Goal: Task Accomplishment & Management: Use online tool/utility

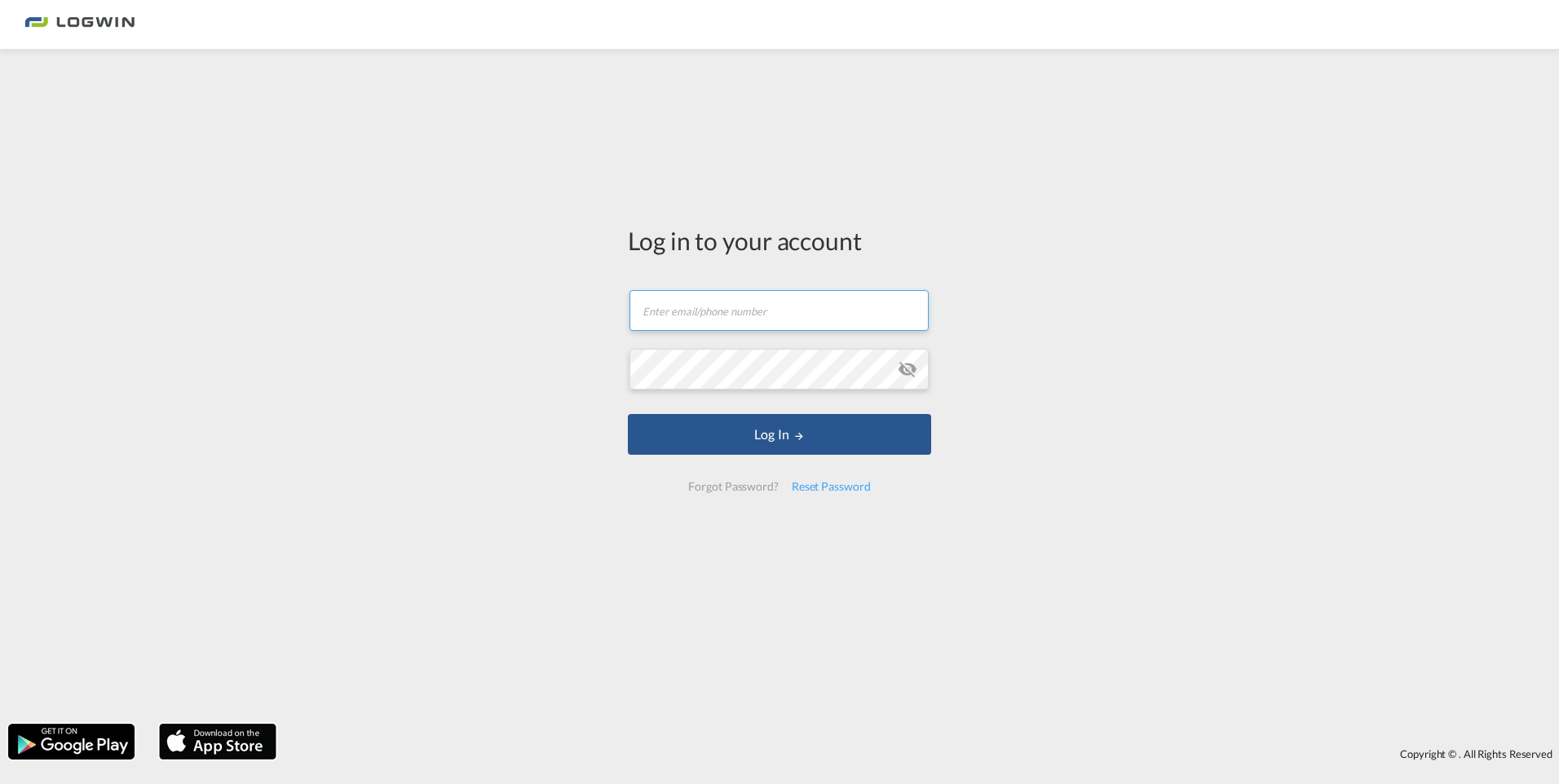
type input "[PERSON_NAME][EMAIL_ADDRESS][PERSON_NAME][DOMAIN_NAME]"
click at [902, 370] on md-icon "icon-eye-off" at bounding box center [907, 369] width 20 height 20
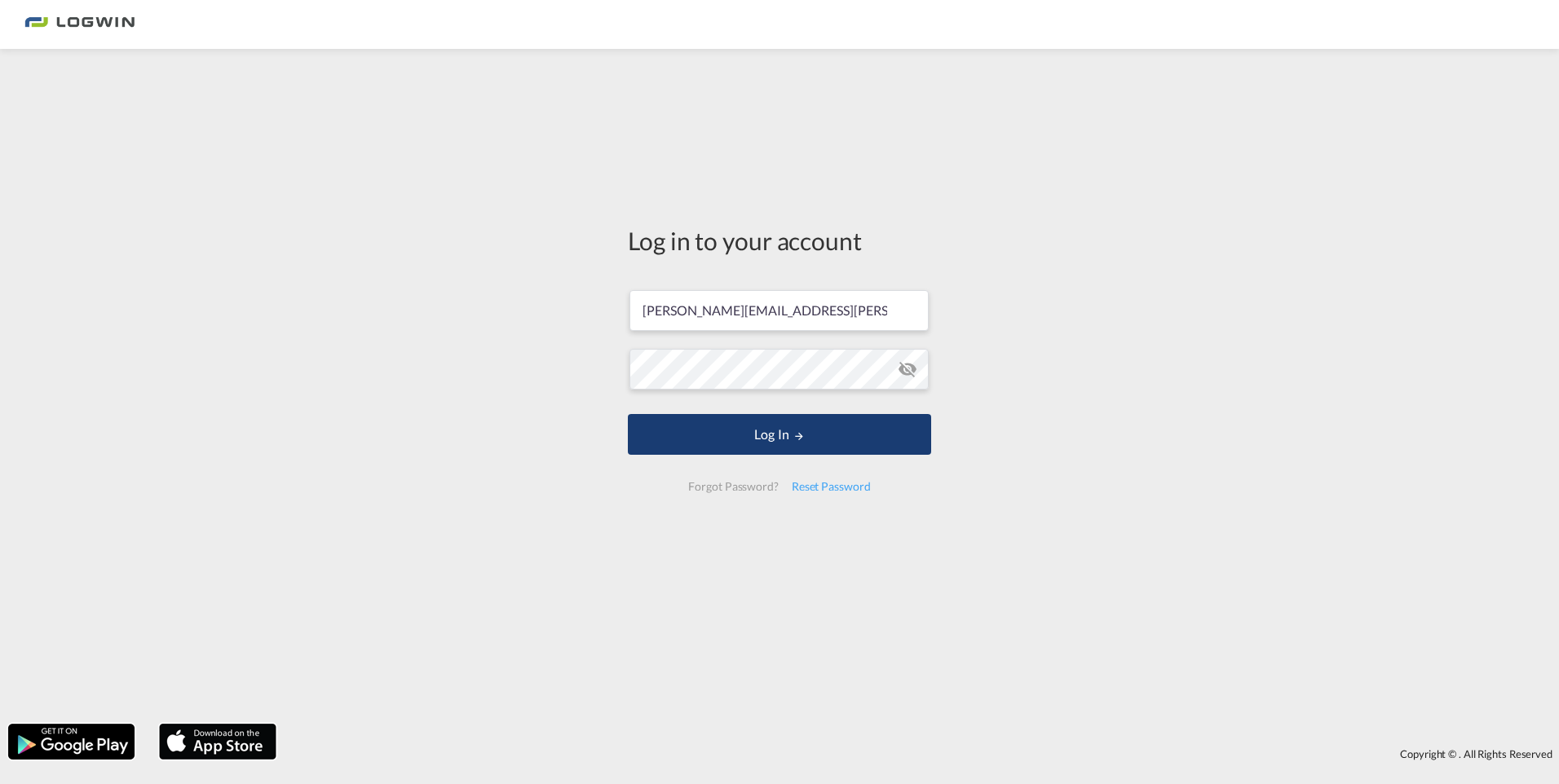
click at [875, 432] on button "Log In" at bounding box center [780, 434] width 303 height 41
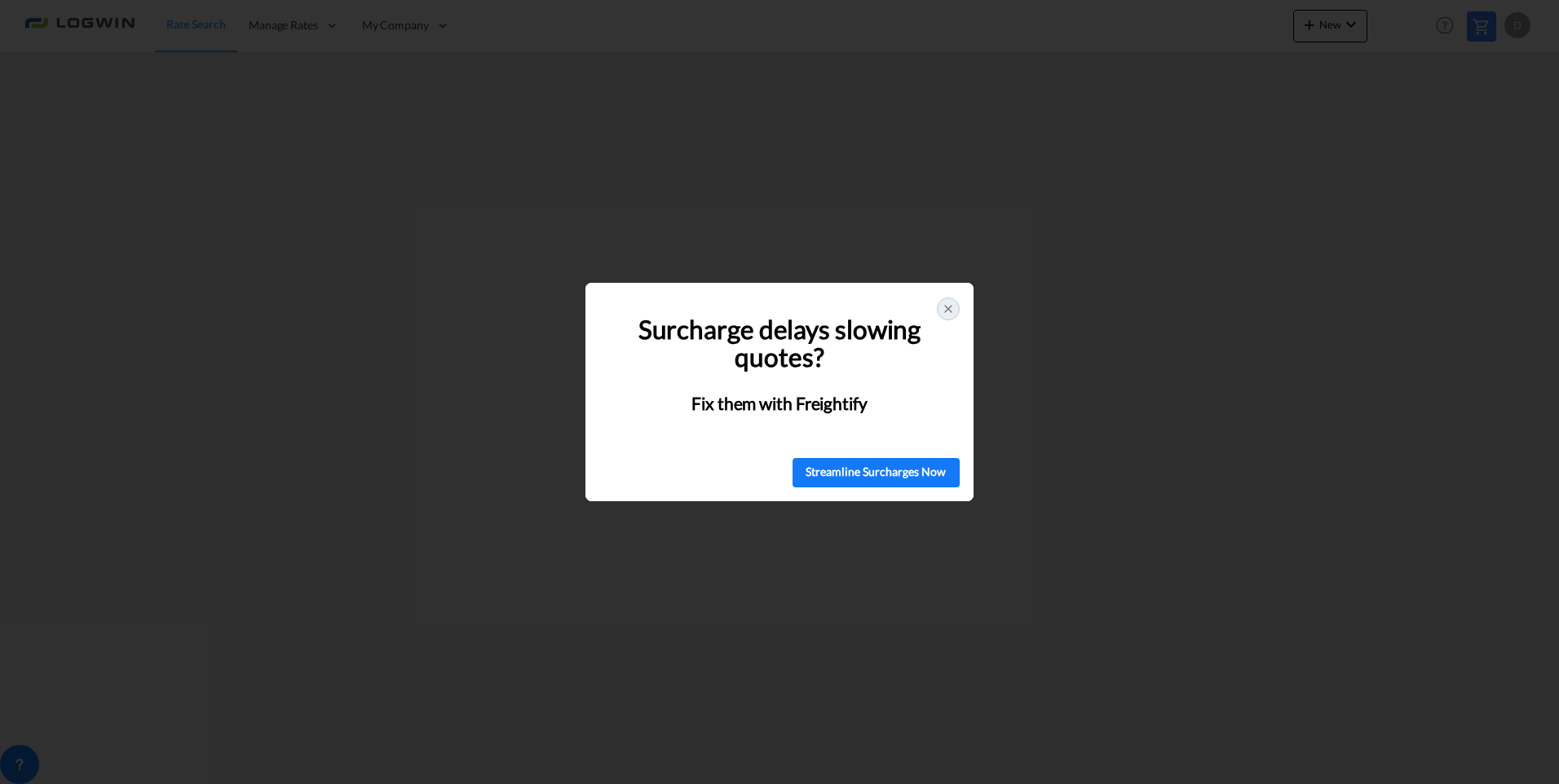
click at [941, 311] on div at bounding box center [948, 309] width 23 height 23
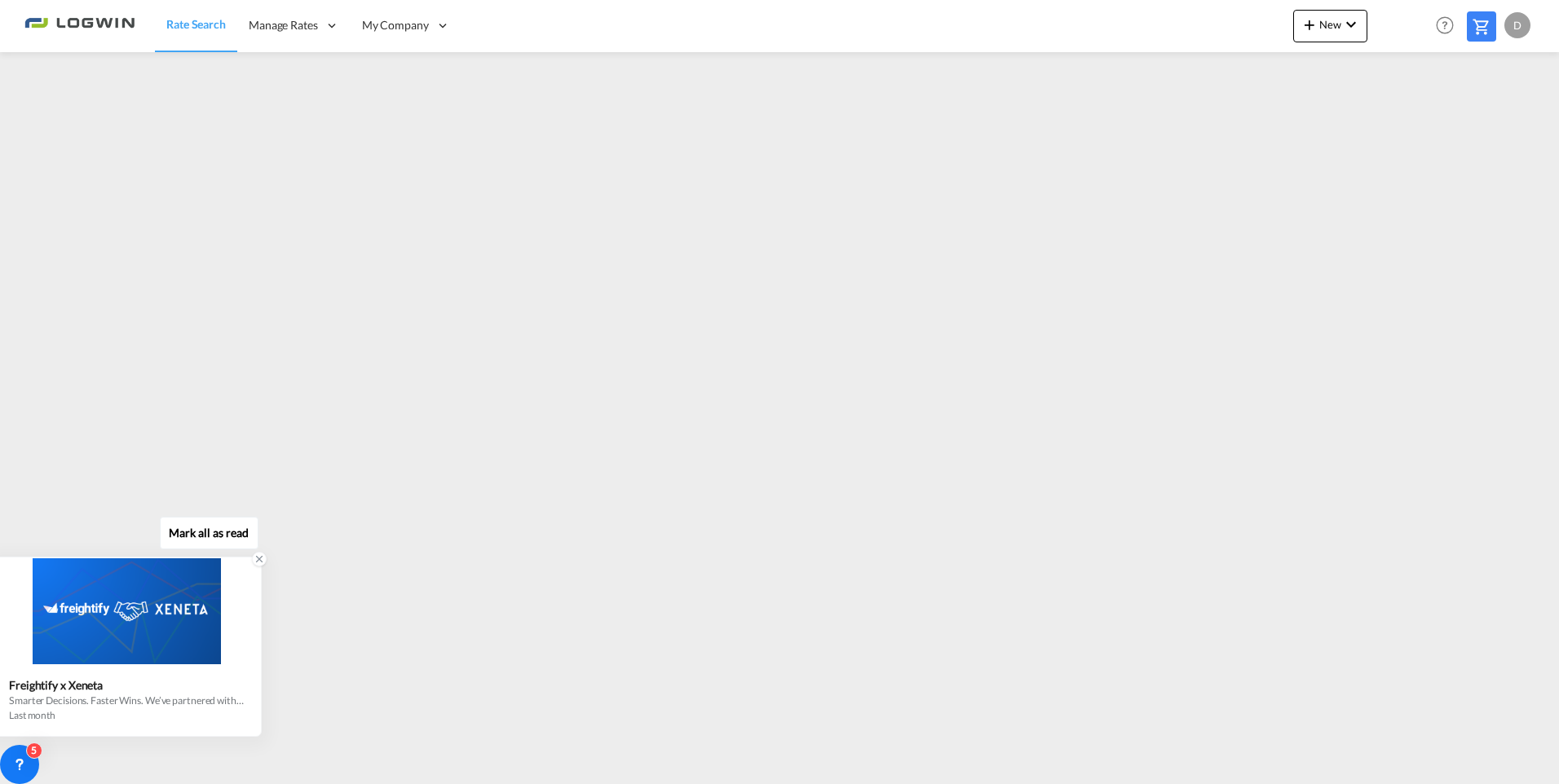
click at [257, 561] on icon at bounding box center [260, 560] width 6 height 6
